Goal: Transaction & Acquisition: Purchase product/service

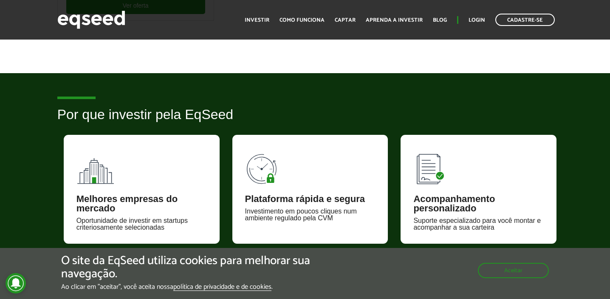
scroll to position [354, 0]
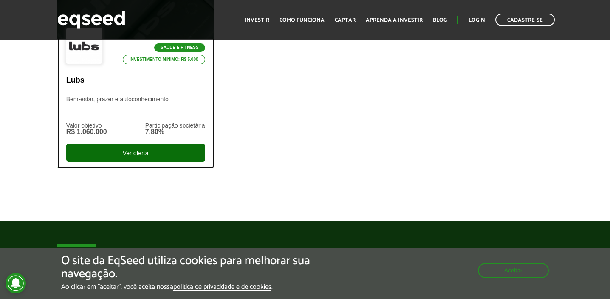
click at [159, 157] on div "Ver oferta" at bounding box center [135, 153] width 139 height 18
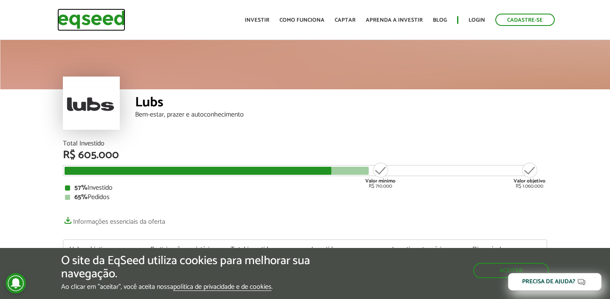
click at [100, 21] on img at bounding box center [91, 19] width 68 height 23
